Goal: Information Seeking & Learning: Learn about a topic

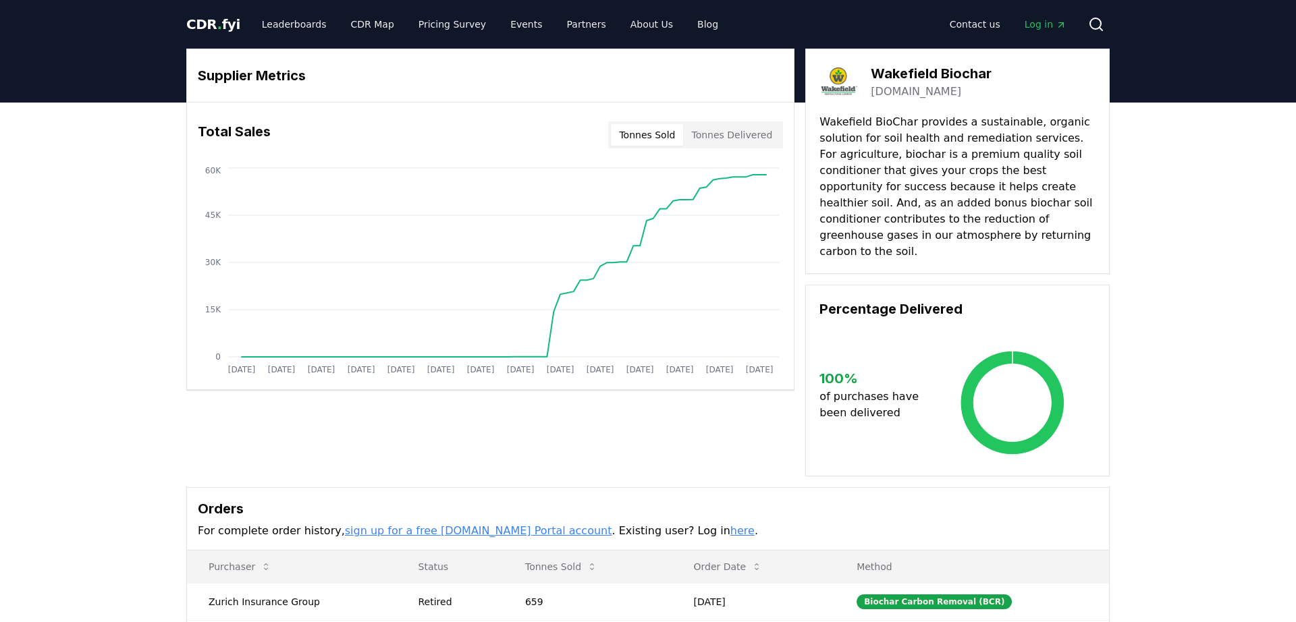
click at [712, 132] on button "Tonnes Delivered" at bounding box center [731, 135] width 97 height 22
click at [628, 127] on button "Tonnes Sold" at bounding box center [647, 135] width 72 height 22
click at [700, 131] on button "Tonnes Delivered" at bounding box center [731, 135] width 97 height 22
click at [664, 134] on button "Tonnes Sold" at bounding box center [647, 135] width 72 height 22
click at [842, 76] on img at bounding box center [838, 82] width 38 height 38
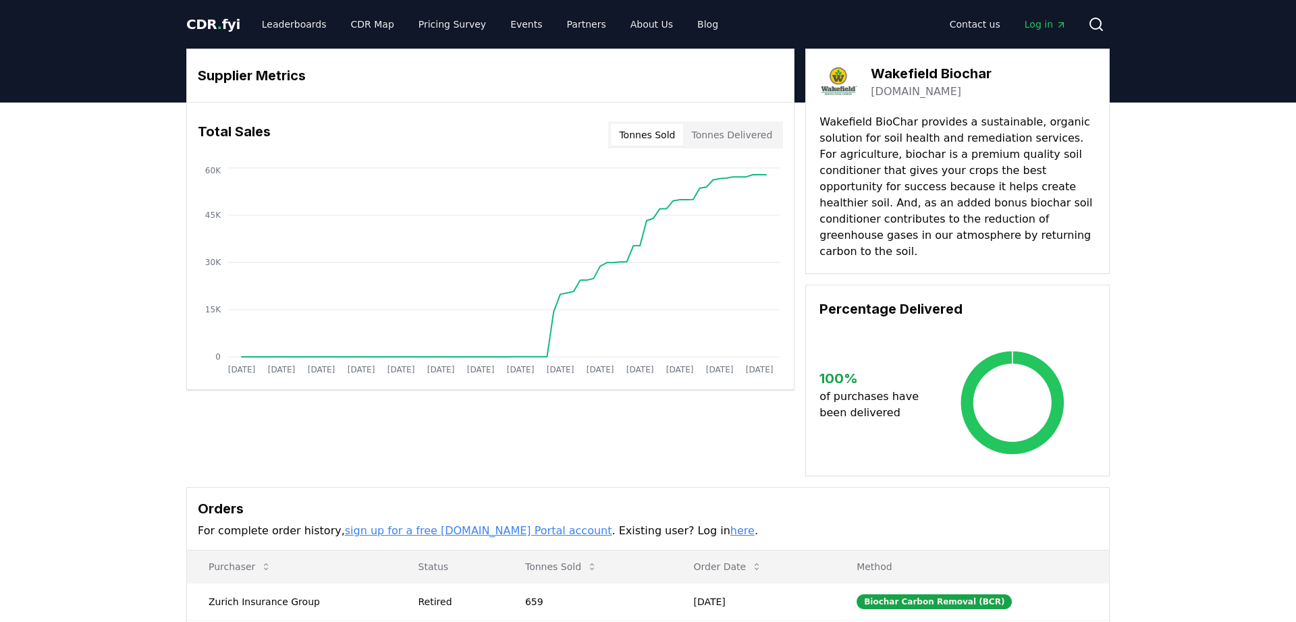
click at [893, 90] on link "[DOMAIN_NAME]" at bounding box center [915, 92] width 90 height 16
